Goal: Check status

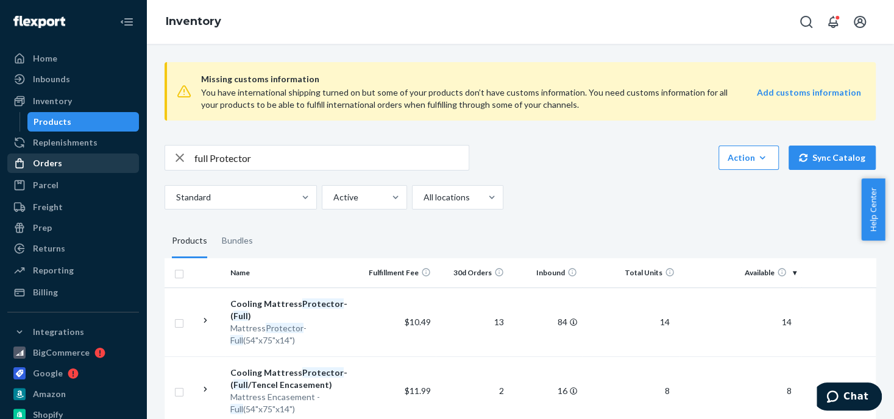
click at [53, 168] on div "Orders" at bounding box center [47, 163] width 29 height 12
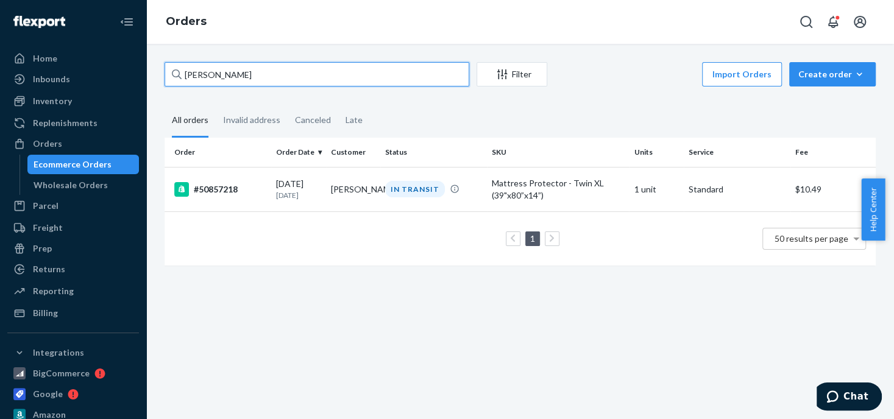
drag, startPoint x: 249, startPoint y: 74, endPoint x: 180, endPoint y: 66, distance: 68.7
click at [180, 66] on div "[PERSON_NAME]" at bounding box center [317, 74] width 305 height 24
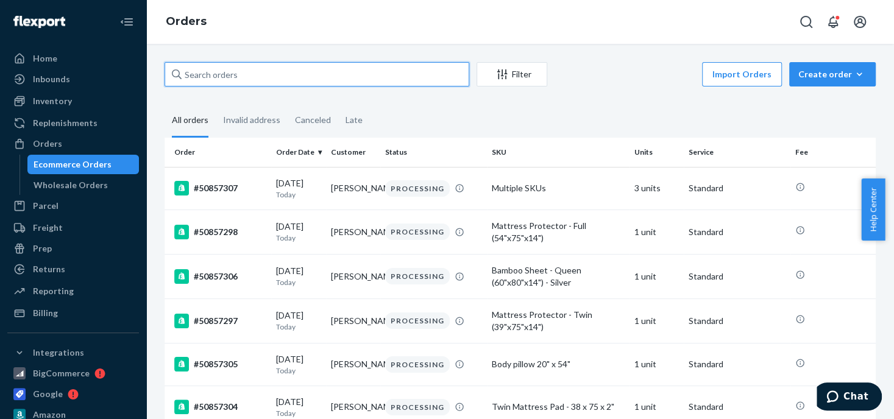
paste input "[PERSON_NAME]"
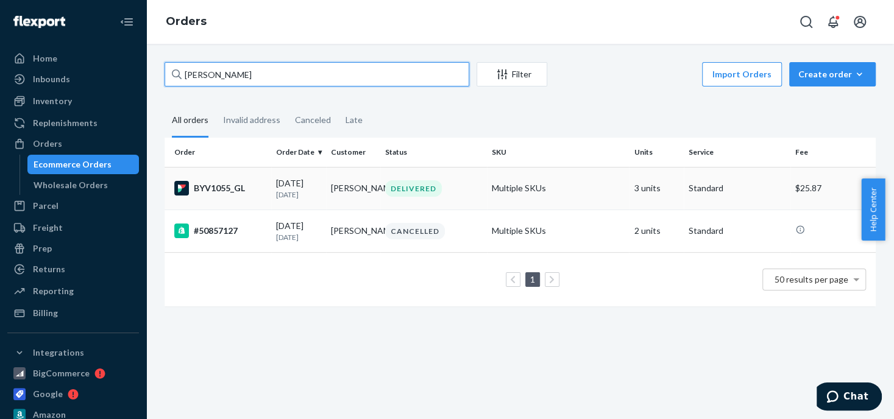
type input "[PERSON_NAME]"
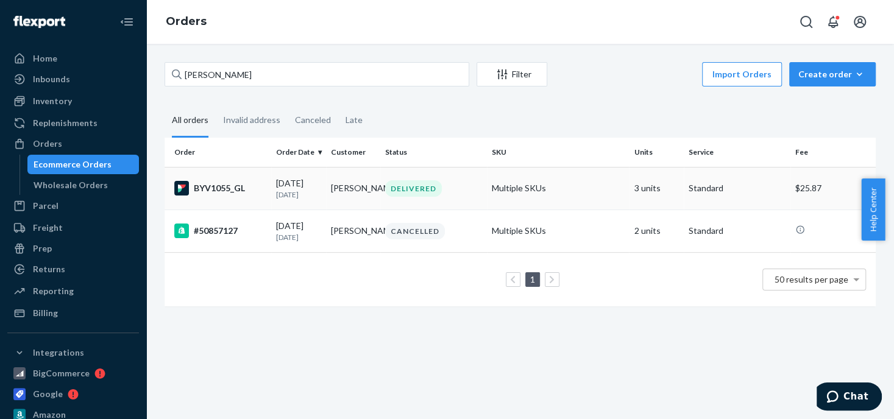
click at [402, 188] on div "DELIVERED" at bounding box center [413, 188] width 57 height 16
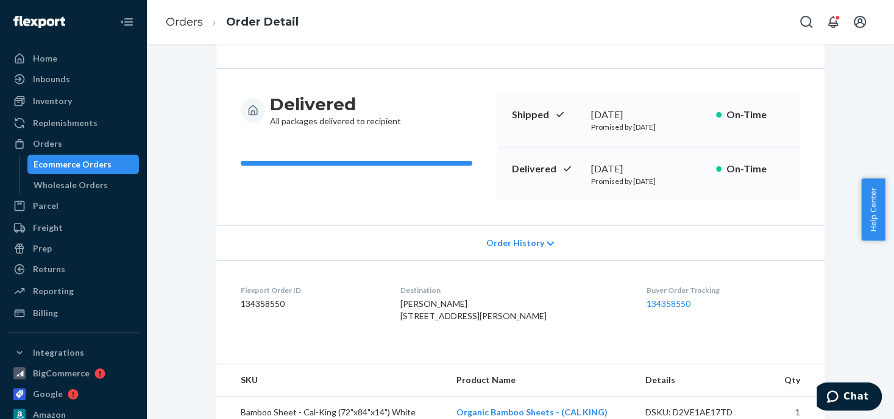
scroll to position [60, 0]
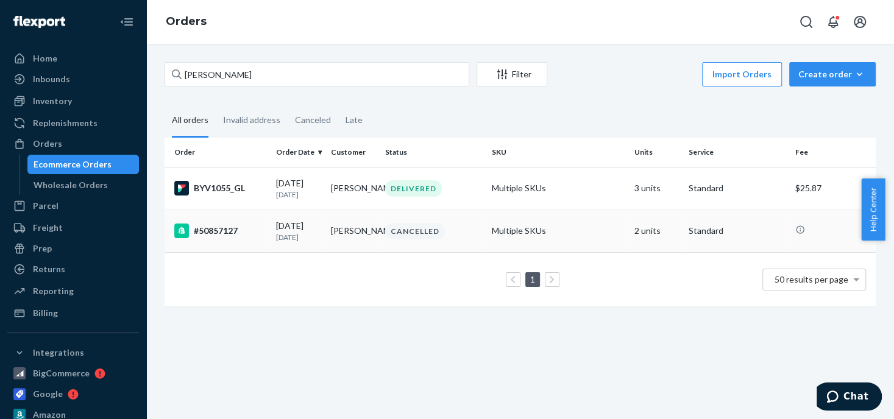
click at [519, 234] on td "Multiple SKUs" at bounding box center [558, 231] width 142 height 43
click at [402, 191] on div "DELIVERED" at bounding box center [413, 188] width 57 height 16
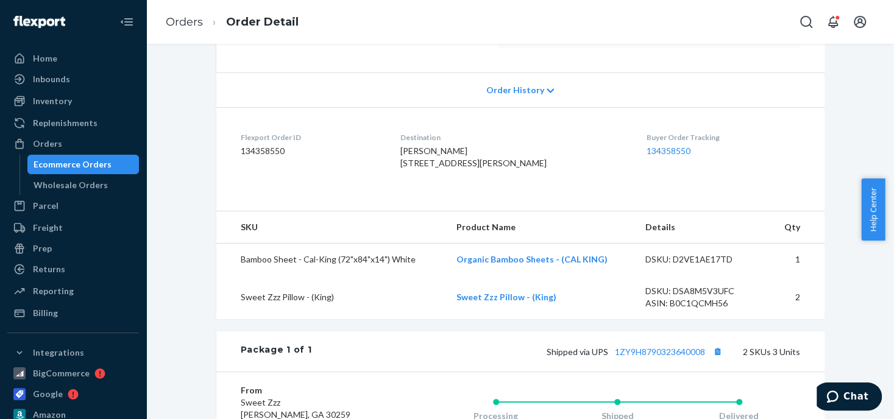
scroll to position [304, 0]
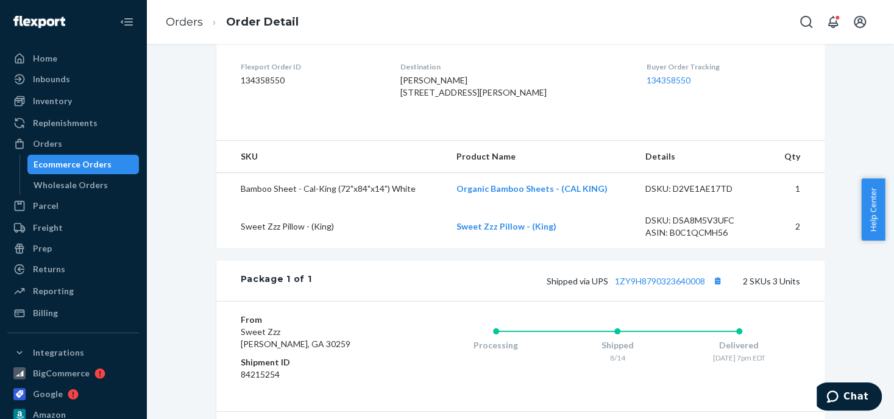
click at [605, 286] on span "Shipped via UPS 1ZY9H8790323640008" at bounding box center [636, 281] width 179 height 10
drag, startPoint x: 611, startPoint y: 303, endPoint x: 647, endPoint y: 303, distance: 36.0
click at [647, 286] on link "1ZY9H8790323640008" at bounding box center [660, 281] width 90 height 10
drag, startPoint x: 607, startPoint y: 298, endPoint x: 705, endPoint y: 301, distance: 97.6
click at [705, 289] on div "Shipped via UPS 1ZY9H8790323640008 2 SKUs 3 Units" at bounding box center [555, 281] width 488 height 16
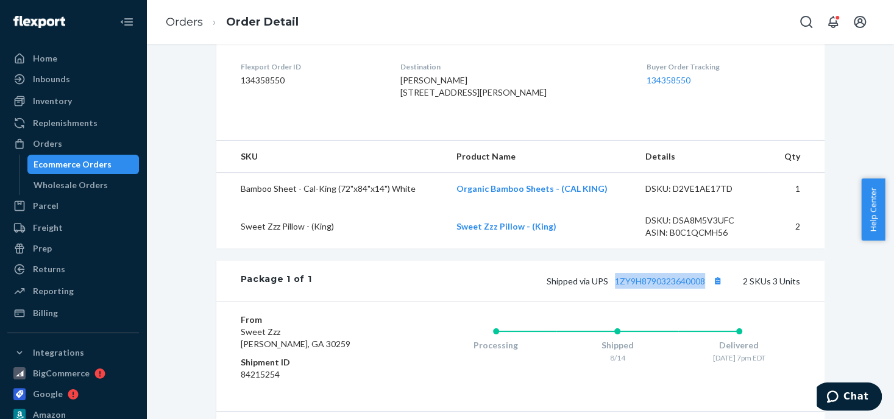
copy link "1ZY9H8790323640008"
